Goal: Information Seeking & Learning: Learn about a topic

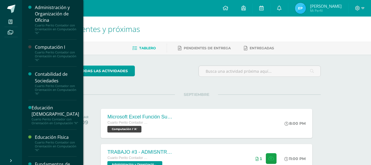
click at [143, 46] on span "Tablero" at bounding box center [147, 48] width 16 height 4
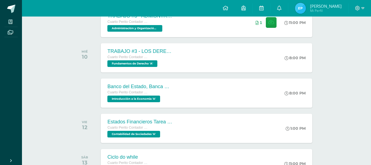
scroll to position [138, 0]
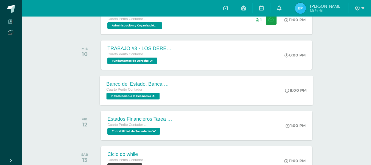
click at [146, 90] on span "Cuarto Perito Contador con Orientación en Computación" at bounding box center [128, 89] width 42 height 4
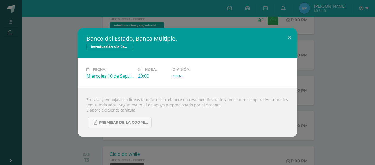
click at [326, 99] on div "Banco del Estado, Banca Múltiple. Introducción a la Economía Fecha: [DATE] Hora…" at bounding box center [187, 82] width 371 height 108
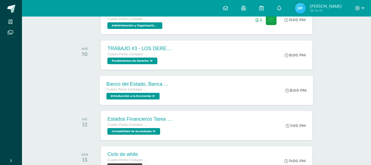
click at [257, 101] on div "Banco del Estado, Banca Múltiple. Cuarto Perito Contador con Orientación en Com…" at bounding box center [206, 89] width 213 height 29
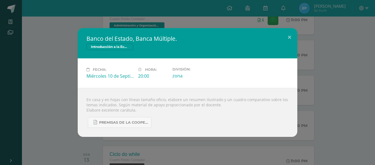
click at [37, 100] on div "Banco del Estado, Banca Múltiple. Introducción a la Economía Fecha: Miércoles 1…" at bounding box center [187, 82] width 371 height 108
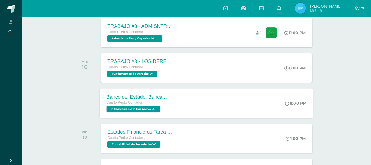
scroll to position [125, 0]
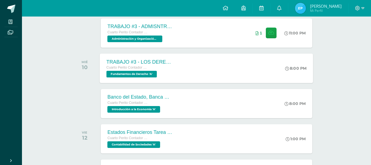
click at [156, 71] on span "Fundamentos de Derecho 'A'" at bounding box center [132, 74] width 51 height 7
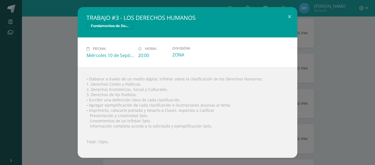
click at [154, 71] on div "• Elaborar a través de un medio digital, trifoliar sobre la clasificación de lo…" at bounding box center [188, 112] width 220 height 90
click at [44, 34] on div "TRABAJO #3 - LOS DERECHOS HUMANOS Fundamentos de Derecho Fecha: Miércoles 10 de…" at bounding box center [187, 82] width 371 height 150
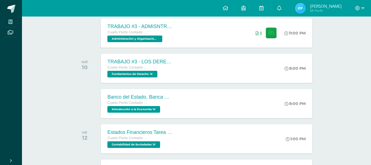
click at [187, 18] on div "TRABAJO #3 - ADMISNTRACIÓN PÚBLICA Cuarto Perito Contador con Orientación en Co…" at bounding box center [196, 33] width 249 height 31
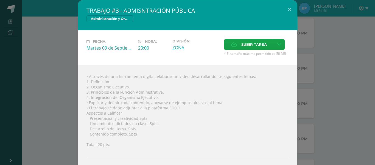
click at [316, 60] on div "TRABAJO #3 - ADMISNTRACIÓN PÚBLICA Administración y Organización de Oficina Fec…" at bounding box center [187, 98] width 371 height 197
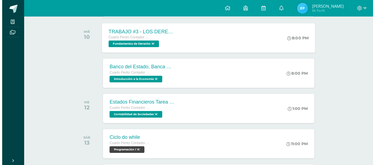
scroll to position [156, 0]
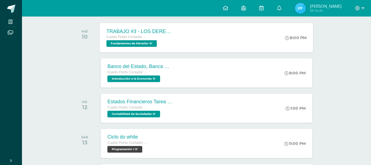
click at [188, 48] on div "TRABAJO #3 - LOS DERECHOS HUMANOS Cuarto Perito Contador con Orientación en Com…" at bounding box center [206, 37] width 213 height 29
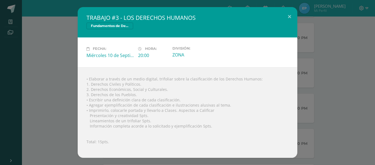
click at [254, 65] on div "Fecha: Miércoles 10 de Septiembre Hora: 20:00 División: ZONA" at bounding box center [188, 51] width 220 height 29
click at [258, 73] on div "• Elaborar a través de un medio digital, trifoliar sobre la clasificación de lo…" at bounding box center [188, 112] width 220 height 90
